Goal: Find specific page/section: Find specific page/section

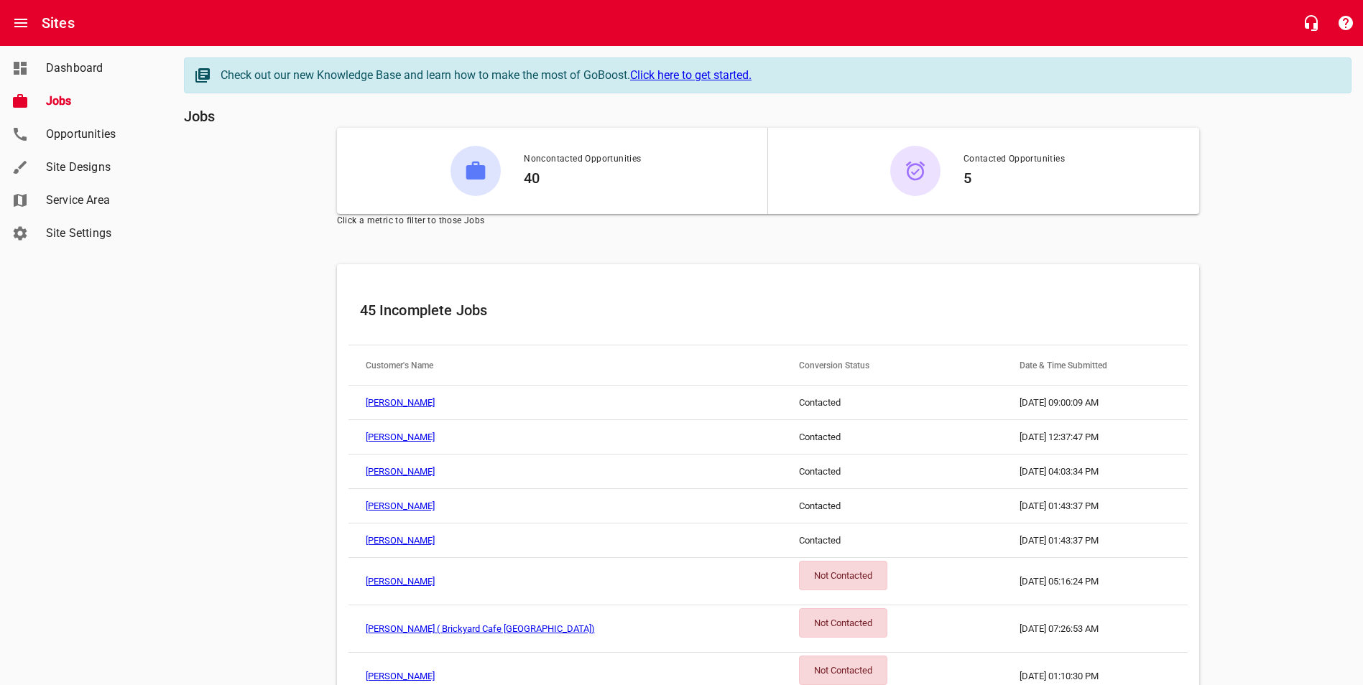
click at [80, 57] on link "Dashboard" at bounding box center [86, 68] width 172 height 33
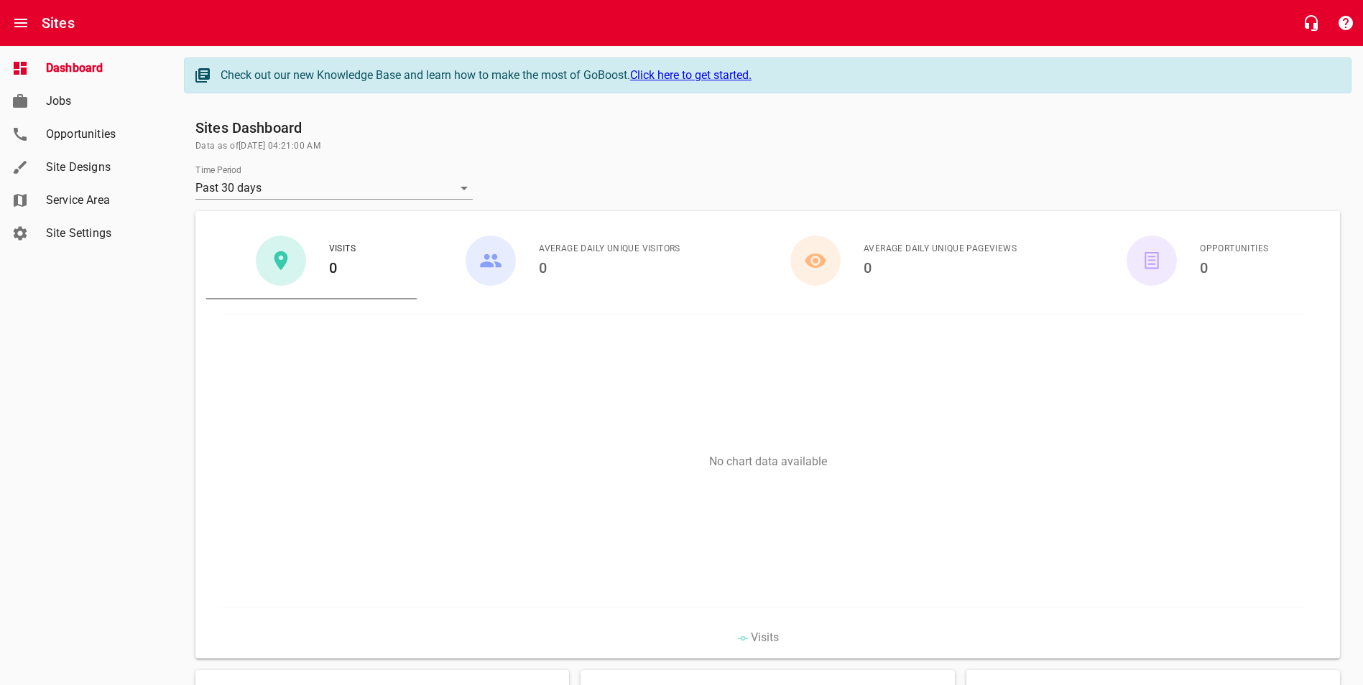
click at [63, 101] on span "Jobs" at bounding box center [100, 101] width 109 height 17
